Goal: Check status: Check status

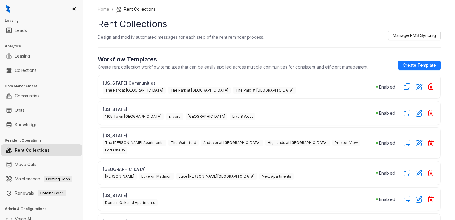
click at [31, 150] on link "Rent Collections" at bounding box center [32, 150] width 35 height 12
click at [76, 10] on icon at bounding box center [74, 9] width 6 height 6
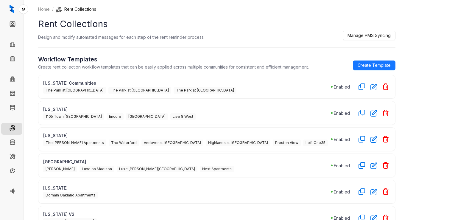
click at [26, 8] on icon at bounding box center [24, 9] width 6 height 6
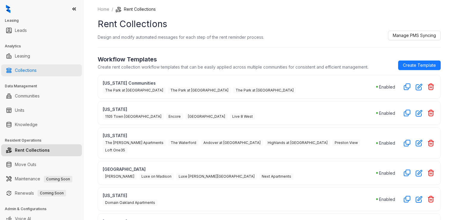
click at [37, 71] on link "Collections" at bounding box center [26, 70] width 22 height 12
click at [37, 70] on link "Collections" at bounding box center [26, 70] width 22 height 12
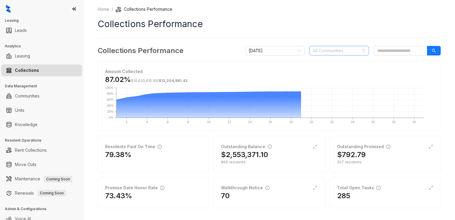
click at [333, 51] on div at bounding box center [335, 50] width 51 height 8
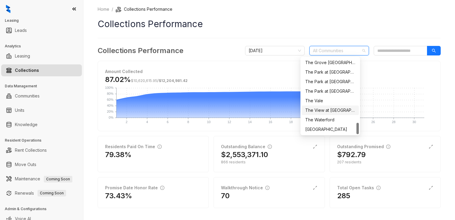
click at [326, 108] on div "The View at [GEOGRAPHIC_DATA]" at bounding box center [330, 110] width 50 height 7
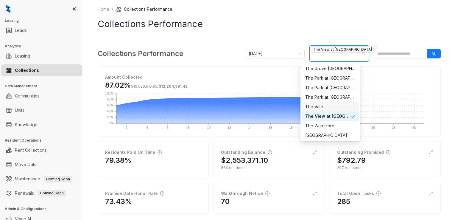
click at [369, 36] on div "Home / Collections Performance Collections Performance Collections Performance …" at bounding box center [269, 142] width 343 height 272
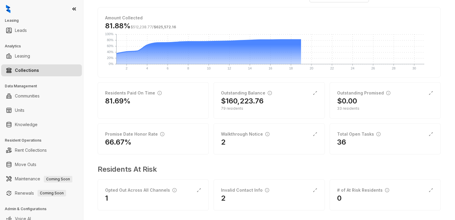
scroll to position [60, 0]
click at [284, 107] on div "79 residents" at bounding box center [269, 107] width 96 height 5
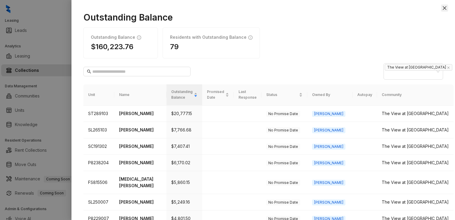
click at [443, 9] on icon "close" at bounding box center [445, 8] width 4 height 4
